Goal: Task Accomplishment & Management: Use online tool/utility

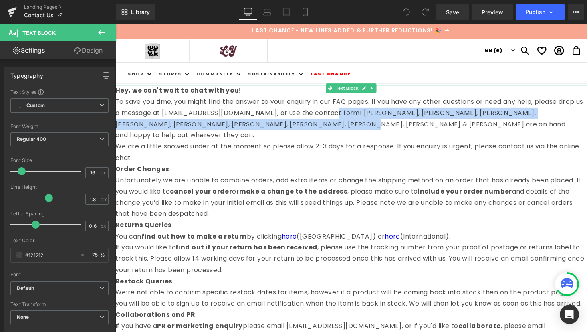
drag, startPoint x: 343, startPoint y: 115, endPoint x: 354, endPoint y: 126, distance: 15.0
click at [354, 127] on p "To save you time, you might find the answer to your enquiry in our FAQ pages. I…" at bounding box center [356, 121] width 483 height 46
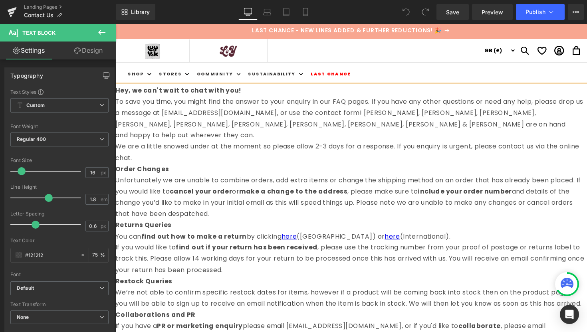
click at [321, 146] on p "We are a little snowed under at the moment so please allow 2-3 days for a respo…" at bounding box center [356, 155] width 483 height 23
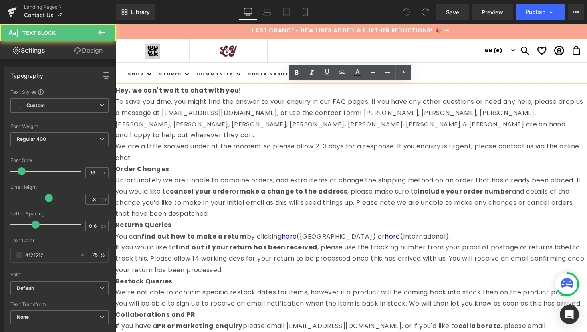
click at [331, 125] on p "To save you time, you might find the answer to your enquiry in our FAQ pages. I…" at bounding box center [356, 121] width 483 height 46
drag, startPoint x: 339, startPoint y: 117, endPoint x: 363, endPoint y: 113, distance: 25.0
click at [363, 113] on p "To save you time, you might find the answer to your enquiry in our FAQ pages. I…" at bounding box center [356, 121] width 483 height 46
click at [361, 127] on p "To save you time, you might find the answer to your enquiry in our FAQ pages. I…" at bounding box center [356, 121] width 483 height 46
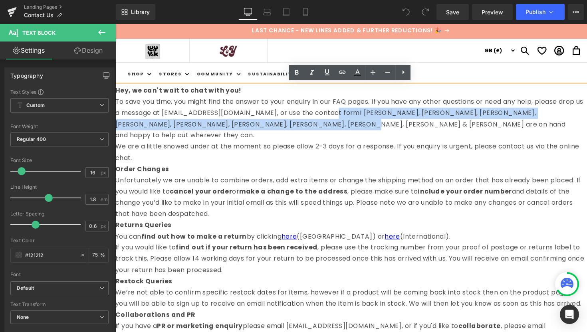
drag, startPoint x: 361, startPoint y: 127, endPoint x: 343, endPoint y: 114, distance: 21.6
click at [343, 114] on p "To save you time, you might find the answer to your enquiry in our FAQ pages. I…" at bounding box center [356, 121] width 483 height 46
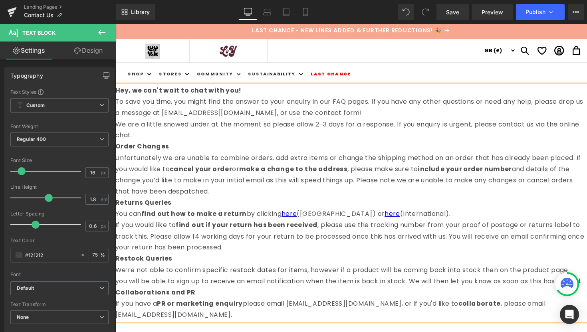
drag, startPoint x: 312, startPoint y: 137, endPoint x: 340, endPoint y: 111, distance: 38.1
click at [340, 111] on div "Hey, we can't wait to chat with you! To save you time, you might find the answe…" at bounding box center [356, 208] width 483 height 242
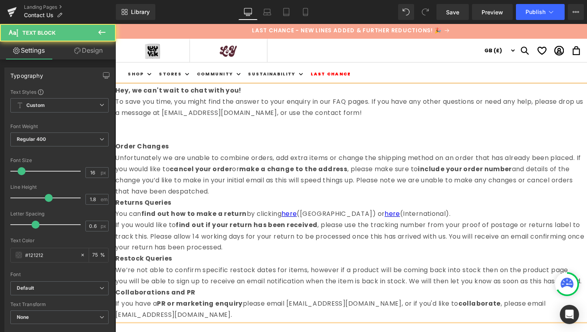
click at [353, 125] on p "To save you time, you might find the answer to your enquiry in our FAQ pages. I…" at bounding box center [356, 121] width 483 height 46
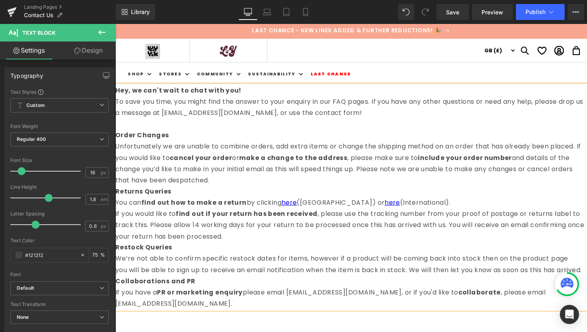
click at [379, 104] on p "To save you time, you might find the answer to your enquiry in our FAQ pages. I…" at bounding box center [356, 115] width 483 height 34
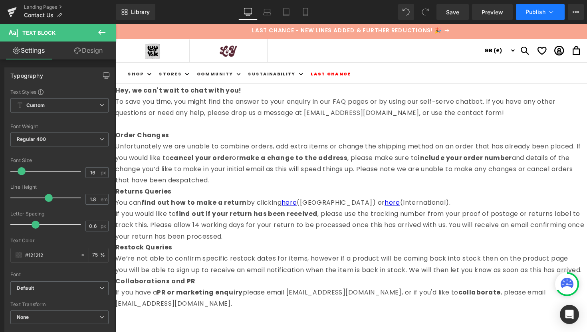
click at [535, 13] on span "Publish" at bounding box center [535, 12] width 20 height 6
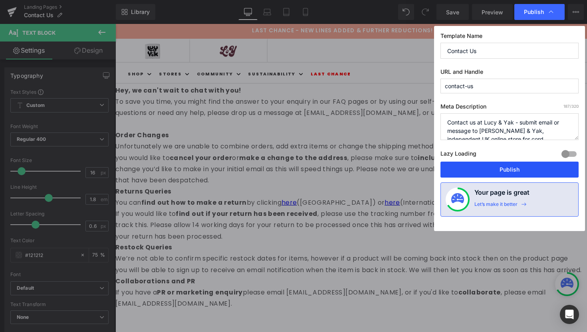
click at [493, 168] on button "Publish" at bounding box center [509, 170] width 138 height 16
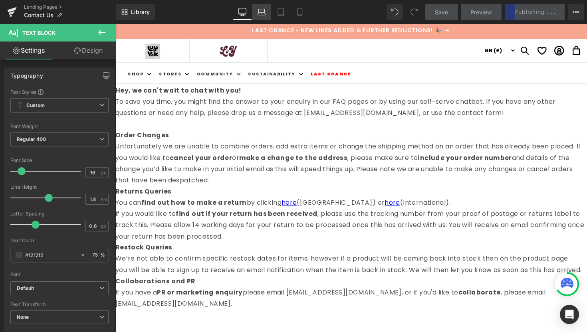
click at [264, 17] on link "Laptop" at bounding box center [261, 12] width 19 height 16
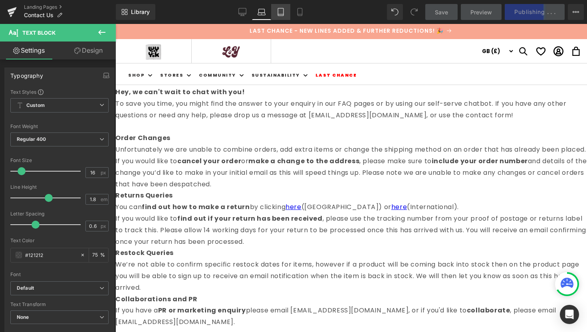
click at [282, 13] on icon at bounding box center [281, 12] width 8 height 8
type input "75"
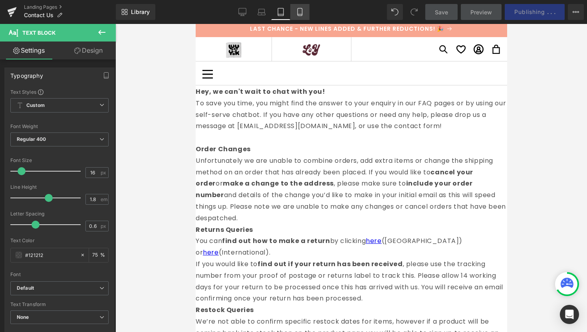
click at [297, 15] on icon at bounding box center [299, 12] width 4 height 8
type input "15"
type input "75"
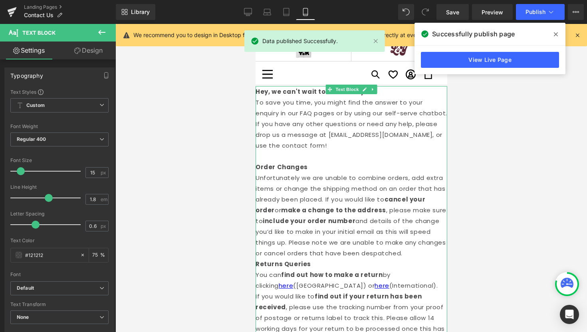
click at [416, 167] on p "Order Changes Unfortunately we are unable to combine orders, add extra items or…" at bounding box center [351, 210] width 192 height 97
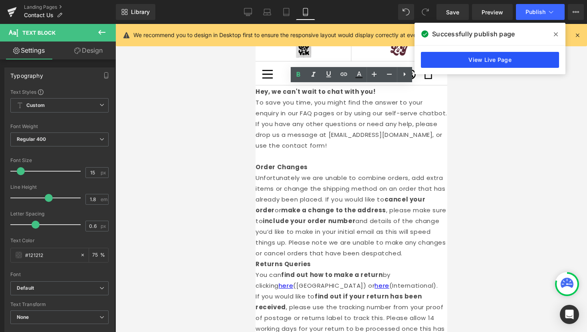
click at [516, 64] on link "View Live Page" at bounding box center [490, 60] width 138 height 16
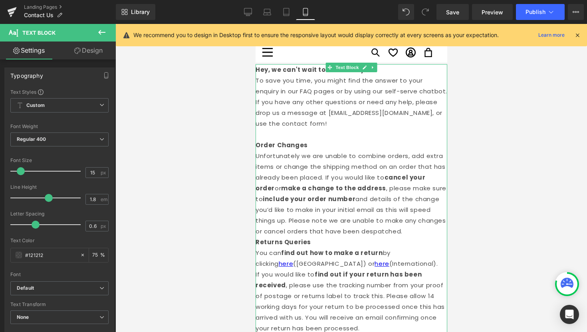
scroll to position [0, 0]
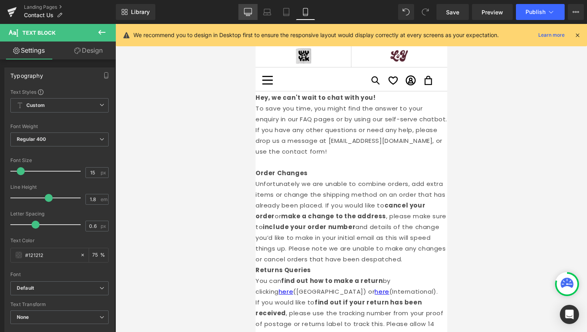
click at [250, 18] on link "Desktop" at bounding box center [247, 12] width 19 height 16
type input "16"
type input "75"
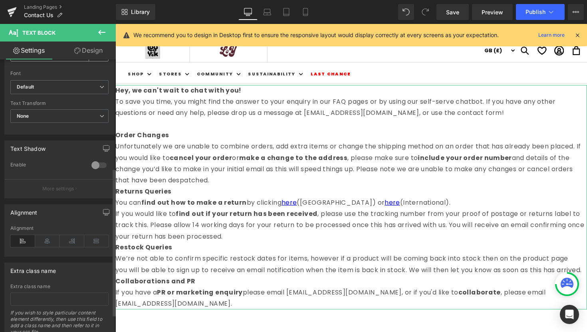
scroll to position [202, 0]
click at [92, 241] on icon at bounding box center [96, 240] width 25 height 12
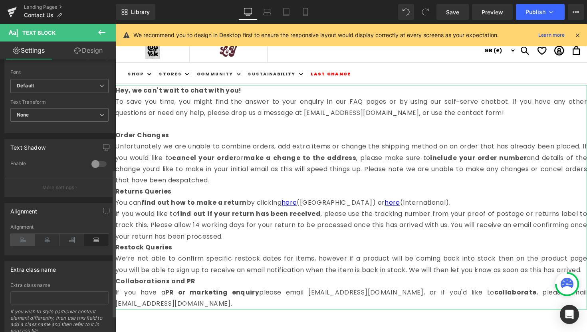
click at [21, 241] on icon at bounding box center [22, 240] width 25 height 12
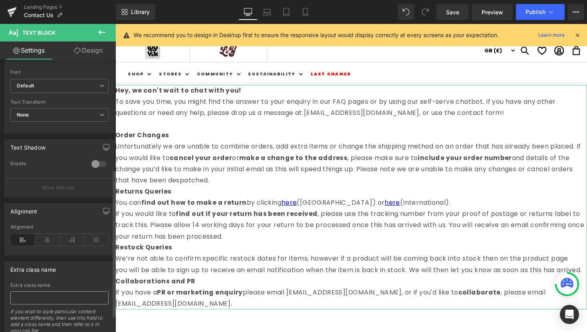
scroll to position [233, 0]
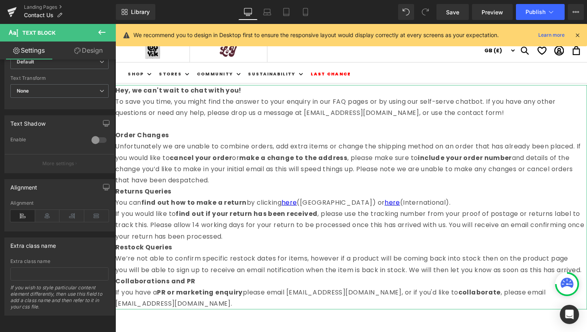
click at [81, 51] on link "Design" at bounding box center [88, 51] width 58 height 18
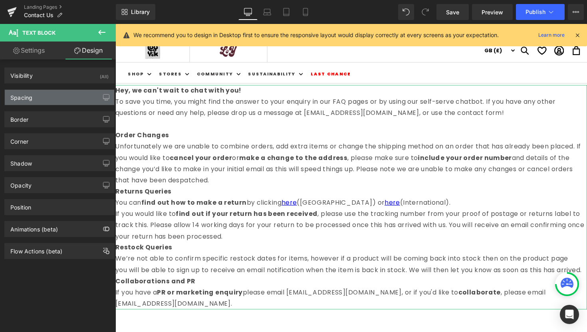
click at [64, 99] on div "Spacing" at bounding box center [59, 97] width 109 height 15
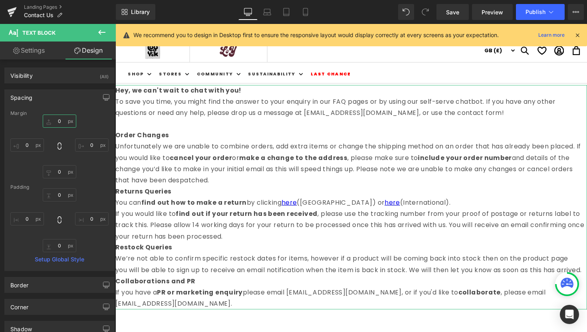
click at [54, 121] on input "0" at bounding box center [60, 121] width 34 height 13
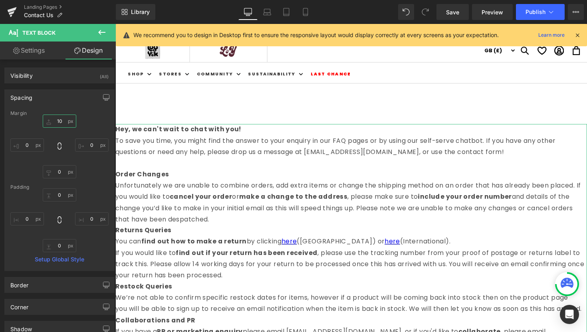
type input "1"
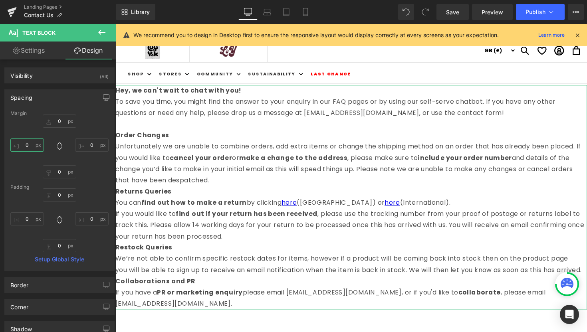
click at [28, 144] on input "0" at bounding box center [27, 145] width 34 height 13
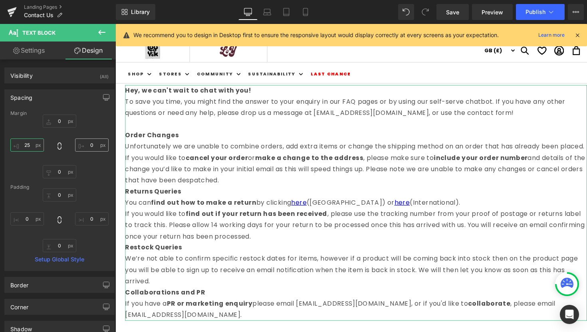
type input "25"
click at [90, 149] on input "0" at bounding box center [92, 145] width 34 height 13
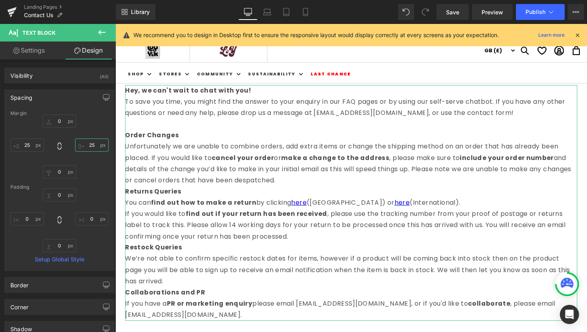
type input "25"
click at [97, 168] on div "25 25 0px 0 25 25" at bounding box center [59, 147] width 98 height 64
click at [30, 145] on input "25" at bounding box center [27, 145] width 34 height 13
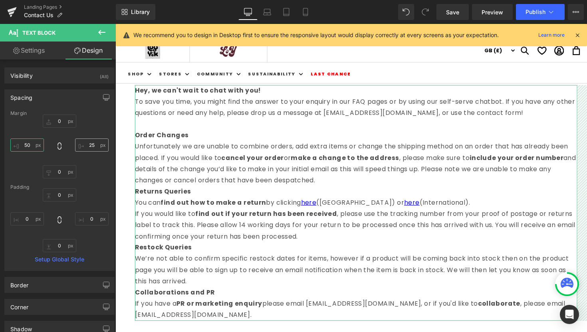
type input "50"
click at [87, 142] on input "25" at bounding box center [92, 145] width 34 height 13
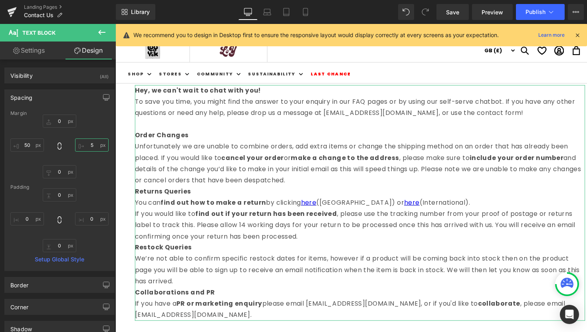
type input "50"
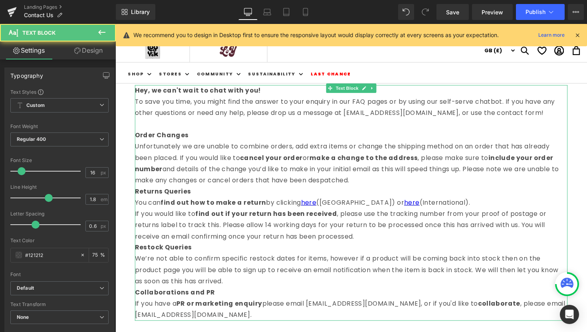
click at [365, 185] on p "Order Changes Unfortunately we are unable to combine orders, add extra items or…" at bounding box center [356, 162] width 443 height 58
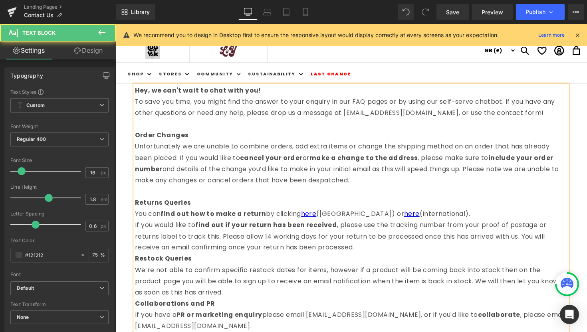
click at [377, 256] on p "If you would like to find out if your return has been received , please use the…" at bounding box center [356, 242] width 443 height 34
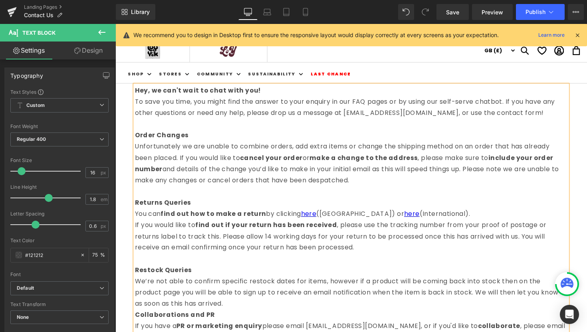
click at [266, 312] on p "Restock Queries We’re not able to confirm specific restock dates for items, how…" at bounding box center [356, 294] width 443 height 46
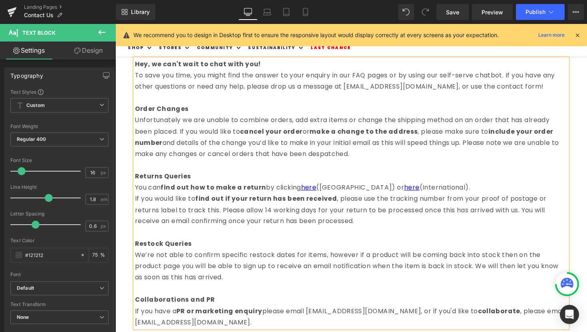
scroll to position [0, 0]
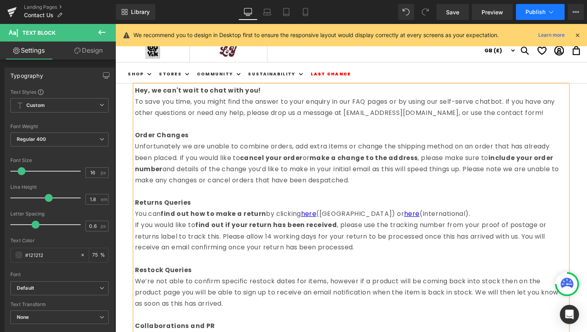
click at [528, 14] on span "Publish" at bounding box center [535, 12] width 20 height 6
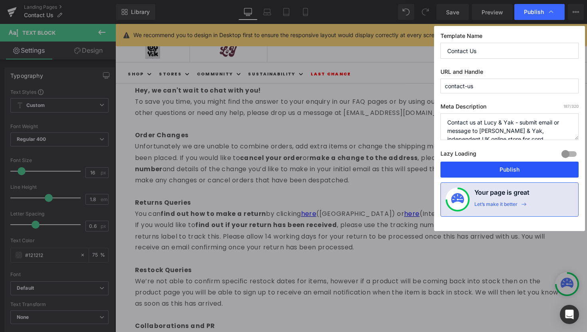
click at [492, 169] on button "Publish" at bounding box center [509, 170] width 138 height 16
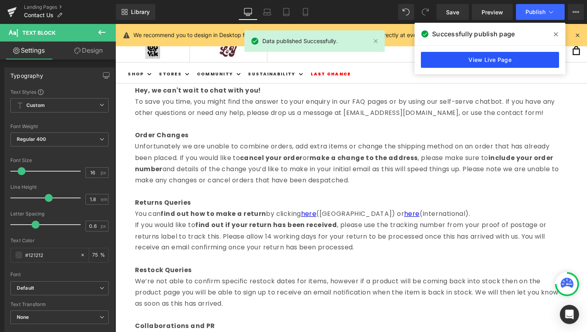
click at [435, 60] on link "View Live Page" at bounding box center [490, 60] width 138 height 16
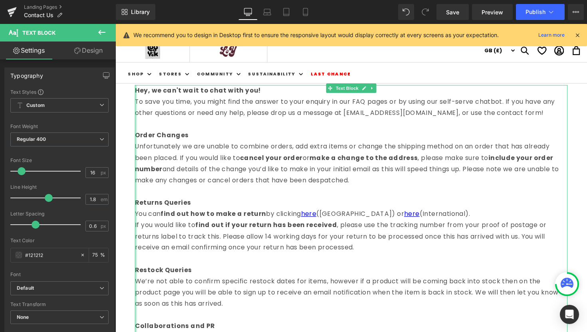
click at [137, 91] on div at bounding box center [136, 225] width 2 height 276
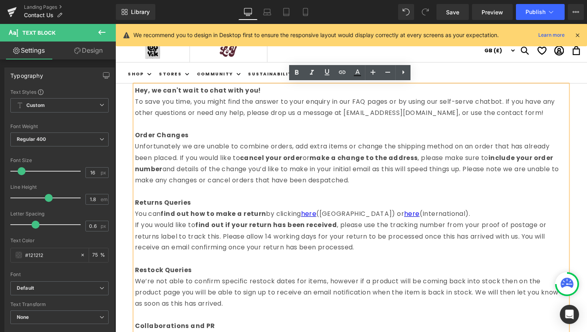
click at [135, 92] on div "Hey, we can't wait to chat with you! To save you time, you might find the answe…" at bounding box center [356, 225] width 443 height 276
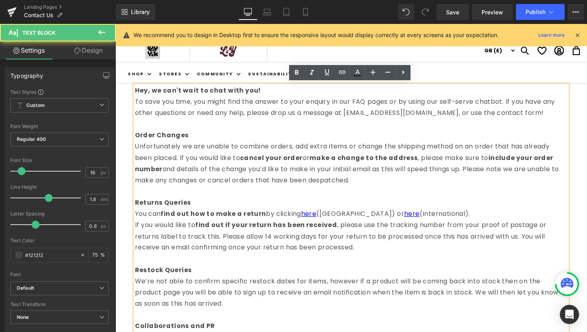
click at [135, 92] on div "Hey, we can't wait to chat with you! To save you time, you might find the answe…" at bounding box center [356, 225] width 443 height 276
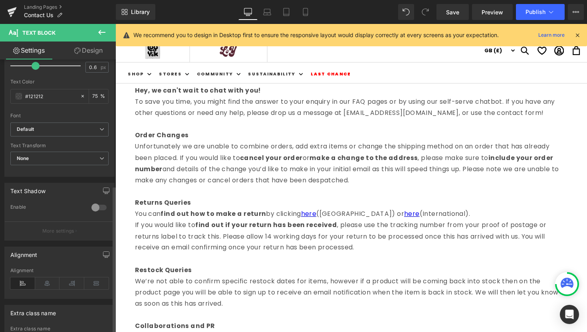
scroll to position [233, 0]
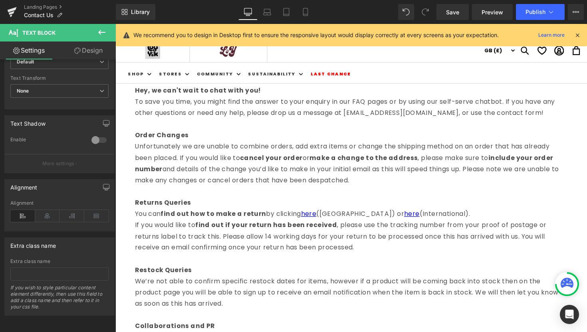
click at [92, 42] on link "Design" at bounding box center [88, 51] width 58 height 18
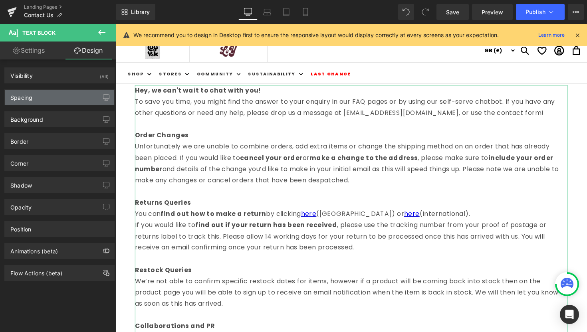
click at [43, 99] on div "Spacing" at bounding box center [59, 97] width 109 height 15
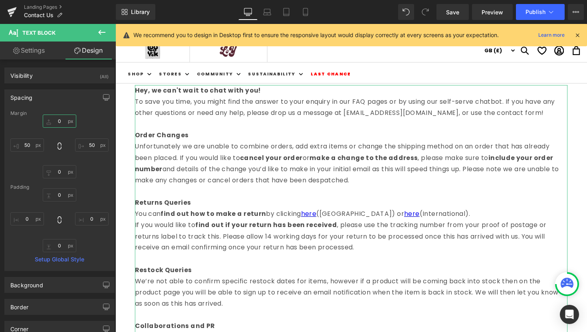
click at [64, 121] on input "0" at bounding box center [60, 121] width 34 height 13
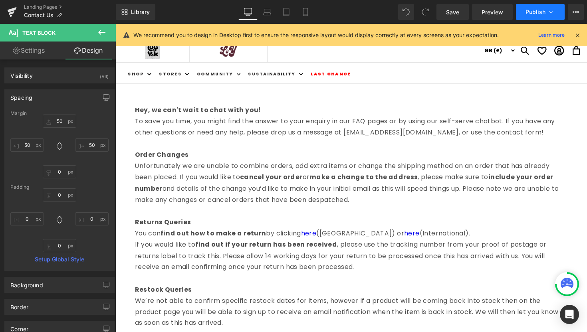
click at [528, 12] on span "Publish" at bounding box center [535, 12] width 20 height 6
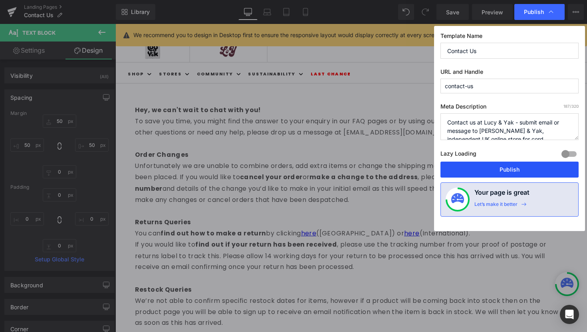
click at [463, 173] on button "Publish" at bounding box center [509, 170] width 138 height 16
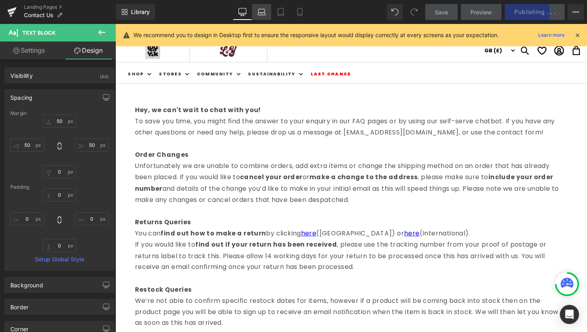
click at [262, 9] on icon at bounding box center [261, 11] width 6 height 4
type input "50"
type input "0"
type input "50"
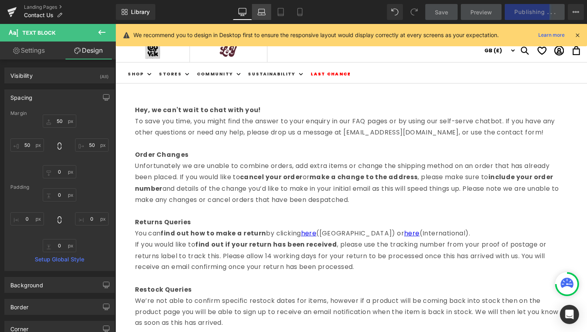
type input "0"
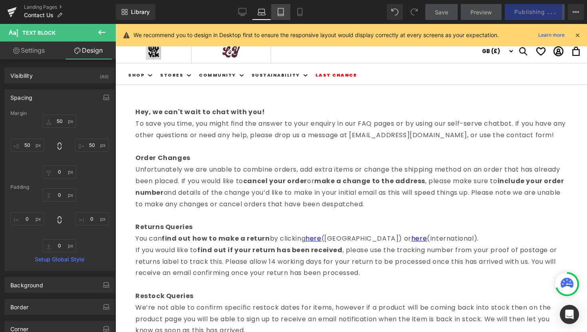
click at [281, 10] on icon at bounding box center [281, 12] width 8 height 8
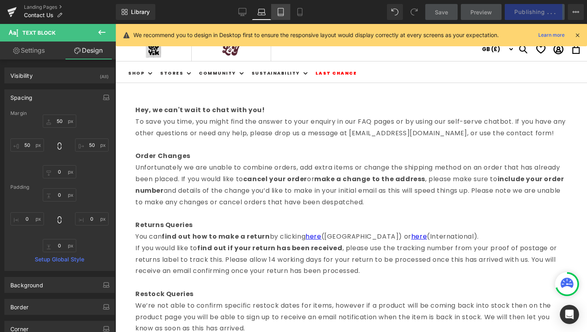
type input "50"
type input "0"
type input "50"
type input "0"
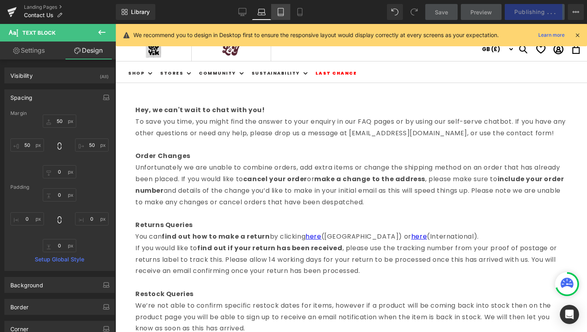
type input "0"
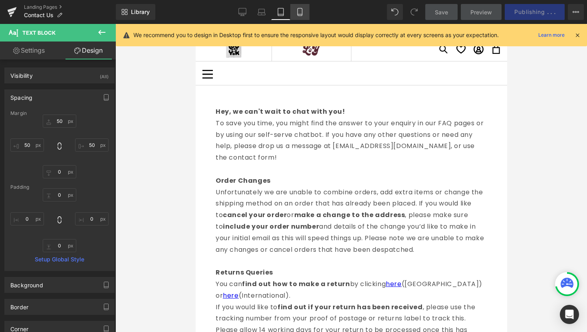
click at [304, 12] on link "Mobile" at bounding box center [299, 12] width 19 height 16
type input "50"
type input "0"
type input "50"
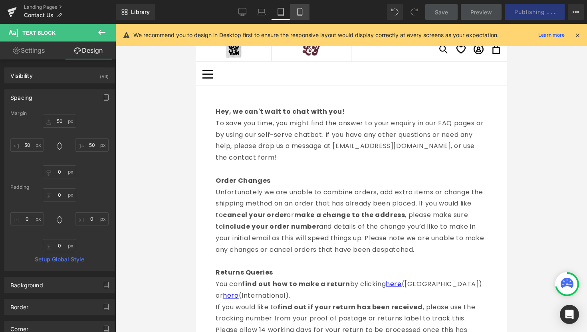
type input "0"
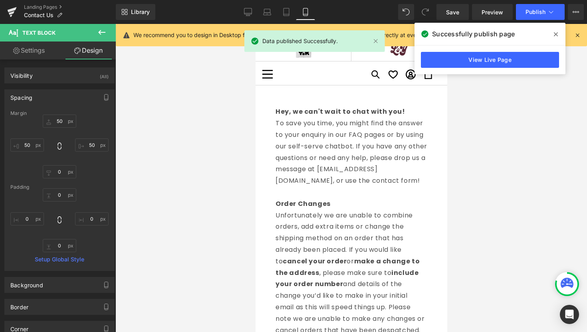
click at [236, 17] on div "Library Mobile Desktop Laptop Tablet Mobile Save Preview Publish Scheduled View…" at bounding box center [351, 12] width 471 height 16
click at [470, 56] on link "View Live Page" at bounding box center [490, 60] width 138 height 16
